Goal: Find specific page/section: Find specific page/section

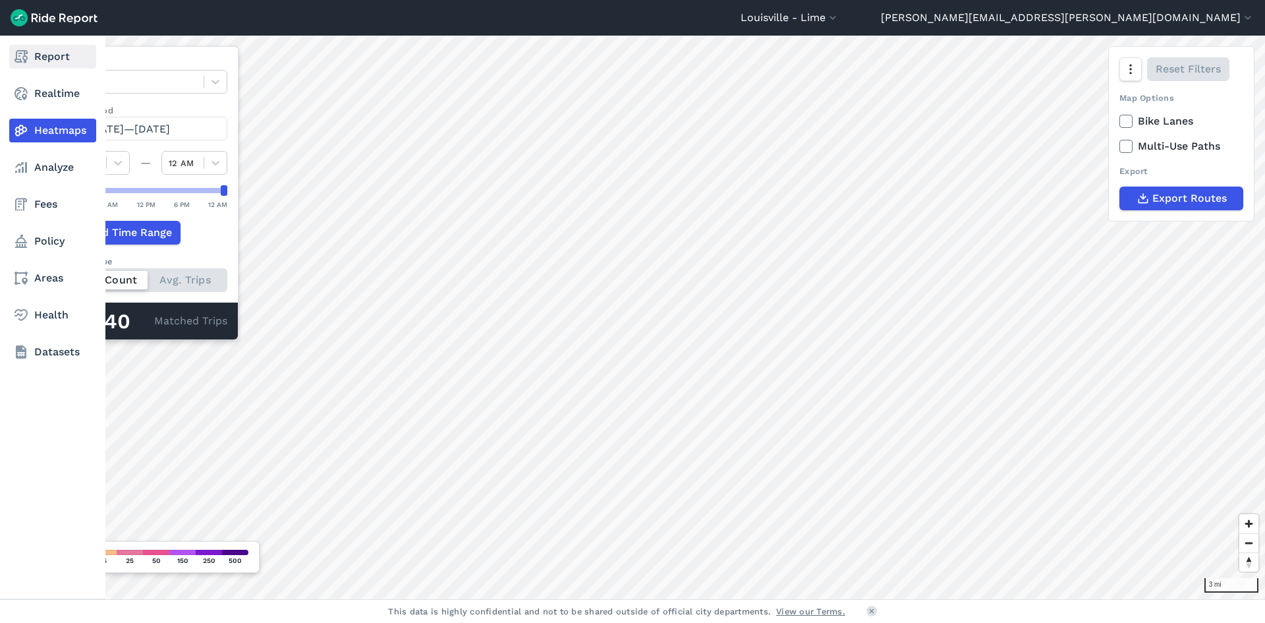
click at [53, 61] on link "Report" at bounding box center [52, 57] width 87 height 24
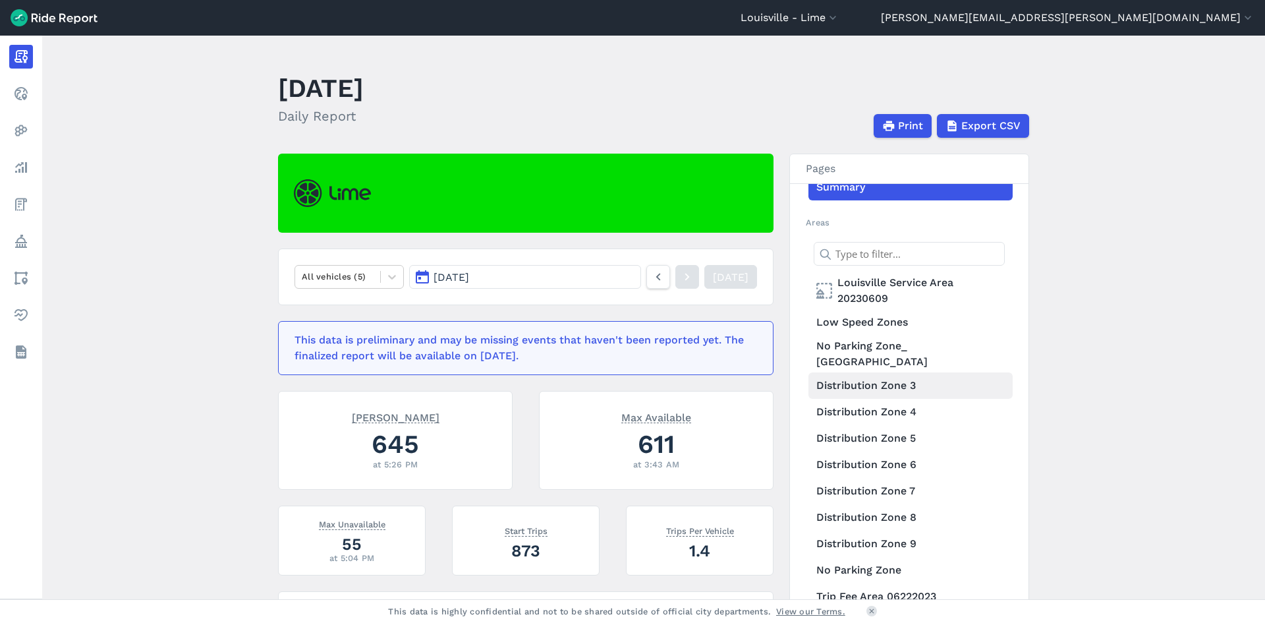
click at [866, 379] on link "Distribution Zone 3" at bounding box center [910, 385] width 204 height 26
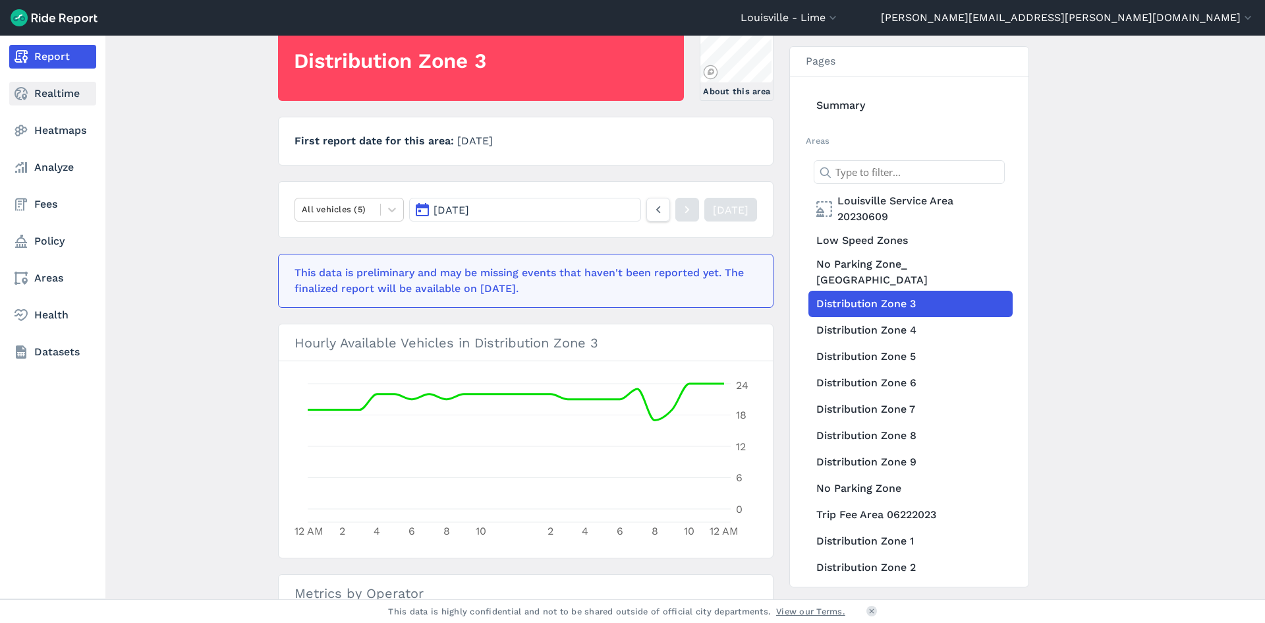
click at [26, 91] on use at bounding box center [20, 93] width 13 height 13
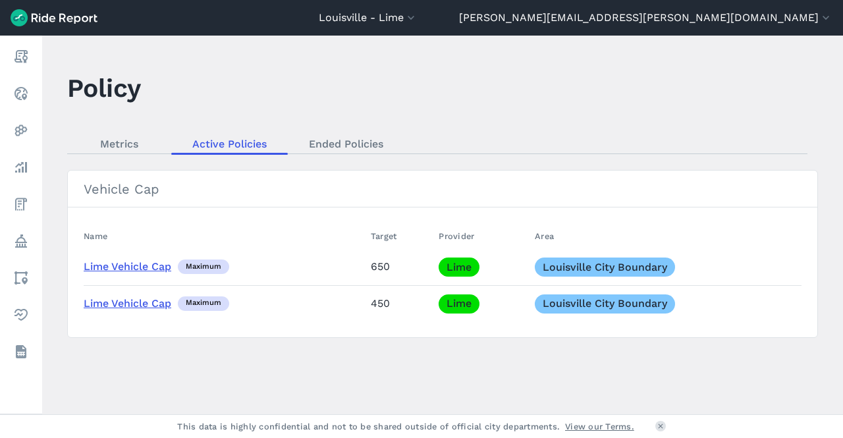
click at [405, 296] on td "450" at bounding box center [400, 303] width 69 height 36
